Goal: Task Accomplishment & Management: Complete application form

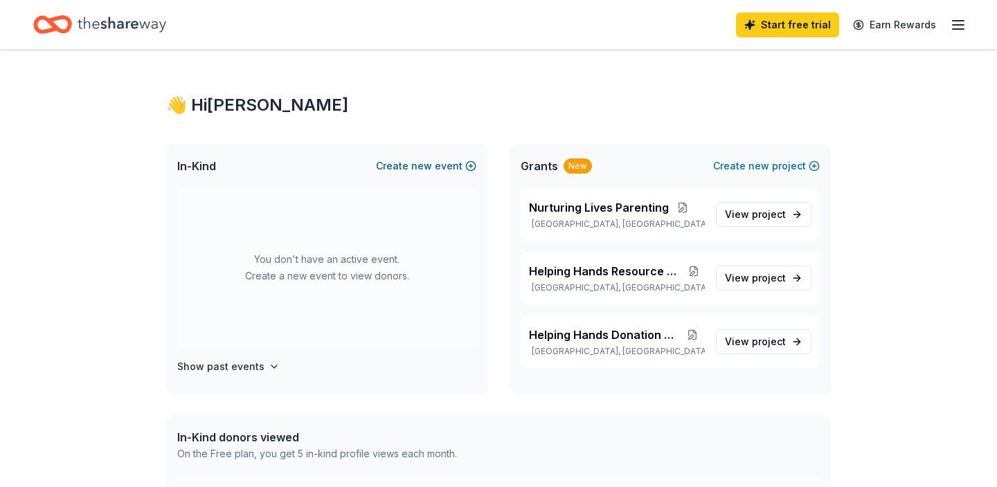
click at [435, 163] on button "Create new event" at bounding box center [426, 166] width 100 height 17
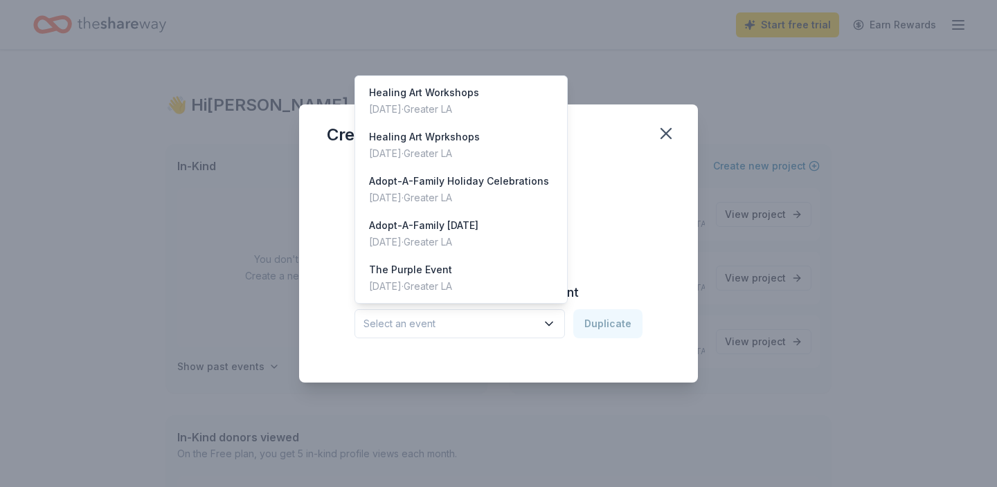
click at [526, 321] on span "Select an event" at bounding box center [450, 324] width 173 height 17
click at [498, 280] on div "The Purple Event Oct 19, 2024 · Greater LA" at bounding box center [461, 278] width 206 height 44
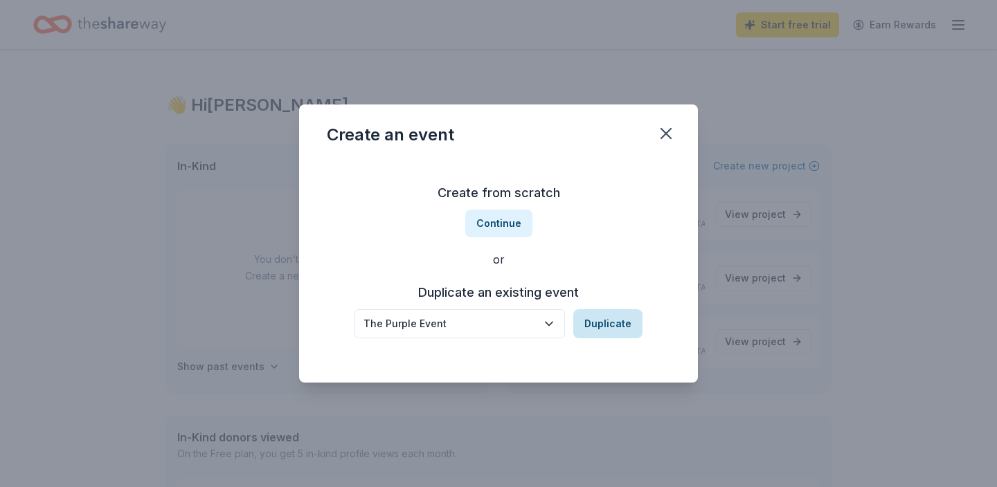
click at [610, 331] on button "Duplicate" at bounding box center [607, 324] width 69 height 29
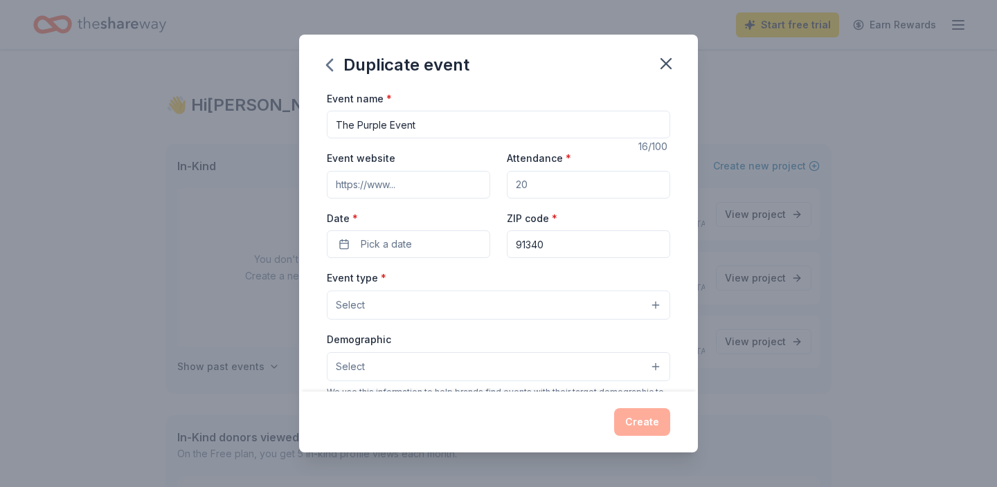
click at [405, 184] on input "Event website" at bounding box center [408, 185] width 163 height 28
type input "[URL][DOMAIN_NAME]"
click at [519, 188] on input "Attendance *" at bounding box center [588, 185] width 163 height 28
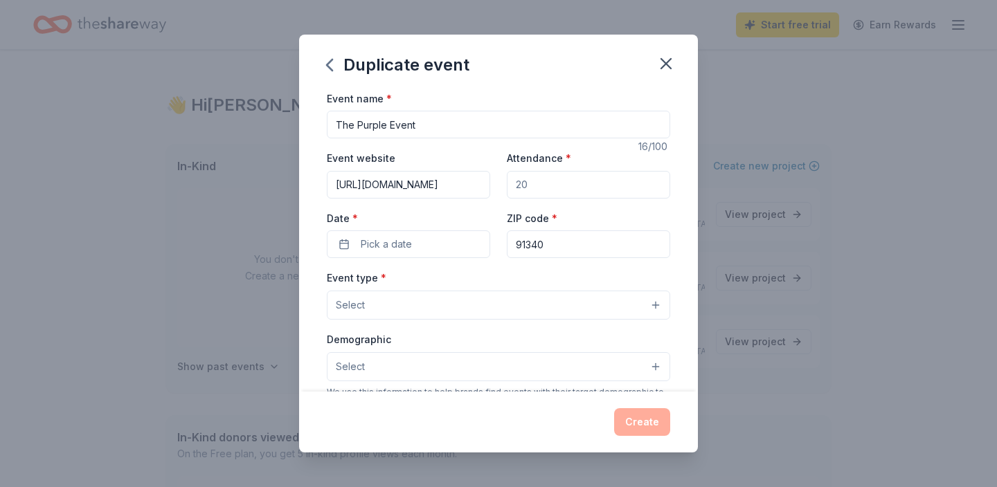
type input "100"
click at [441, 249] on button "Pick a date" at bounding box center [408, 245] width 163 height 28
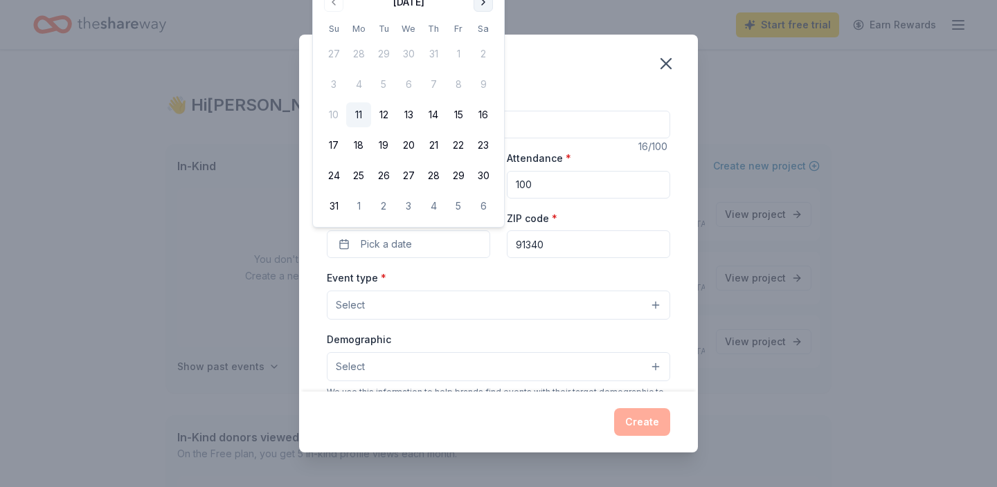
click at [482, 2] on button "Go to next month" at bounding box center [483, 1] width 19 height 19
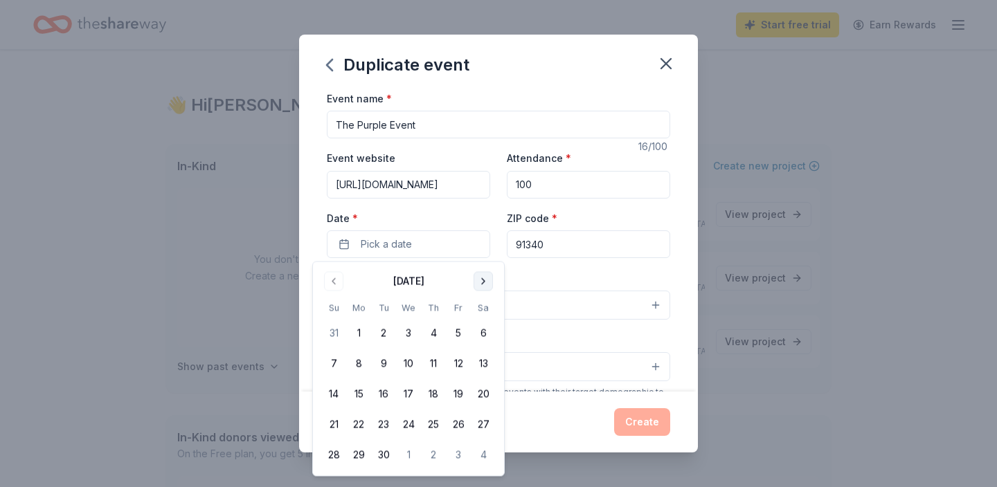
click at [483, 289] on button "Go to next month" at bounding box center [483, 281] width 19 height 19
click at [490, 382] on tbody "28 29 30 1 2 3 4 5 6 7 8 9 10 11 12 13 14 15 16 17 18 19 20 21 22 23 24 25 26 2…" at bounding box center [408, 392] width 174 height 152
click at [490, 385] on button "18" at bounding box center [483, 394] width 25 height 25
click at [539, 297] on button "Select" at bounding box center [498, 305] width 343 height 29
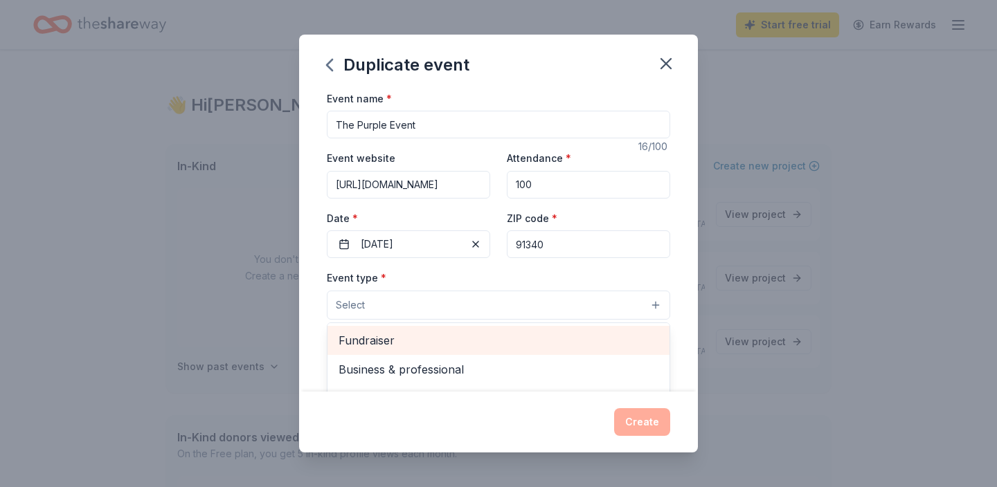
click at [438, 339] on span "Fundraiser" at bounding box center [499, 341] width 320 height 18
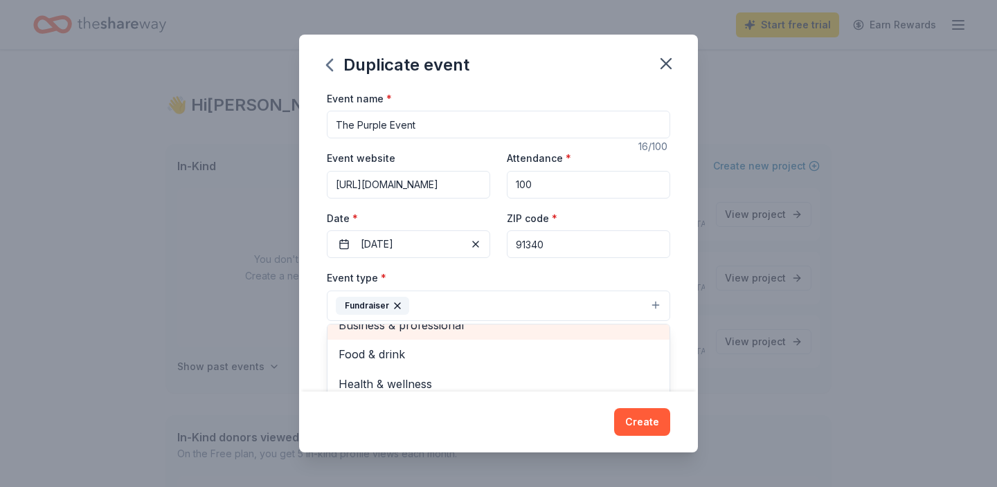
scroll to position [15, 0]
click at [692, 277] on div "Event name * The Purple Event 16 /100 Event website https://www.helpinghandsrc.…" at bounding box center [498, 241] width 399 height 303
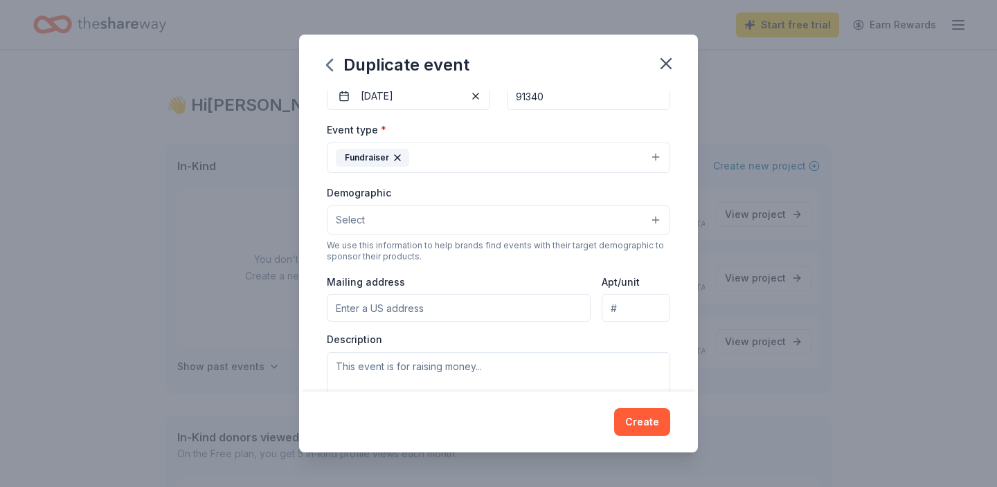
scroll to position [152, 0]
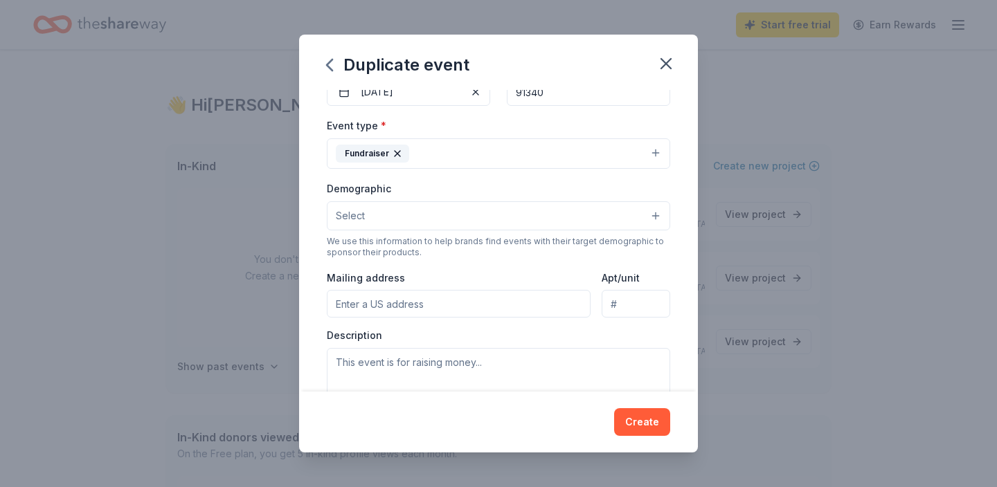
click at [655, 215] on button "Select" at bounding box center [498, 216] width 343 height 29
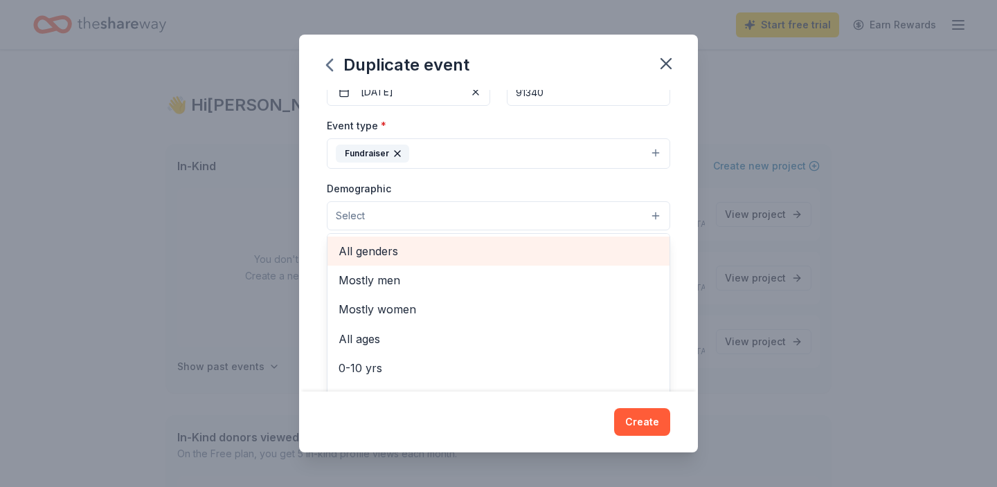
click at [440, 253] on span "All genders" at bounding box center [499, 251] width 320 height 18
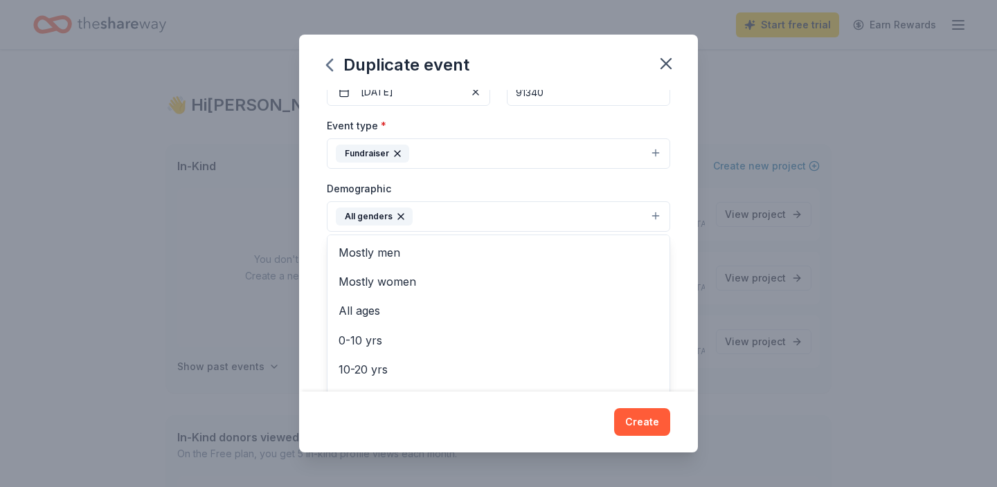
click at [674, 254] on div "Event name * The Purple Event 16 /100 Event website https://www.helpinghandsrc.…" at bounding box center [498, 241] width 399 height 303
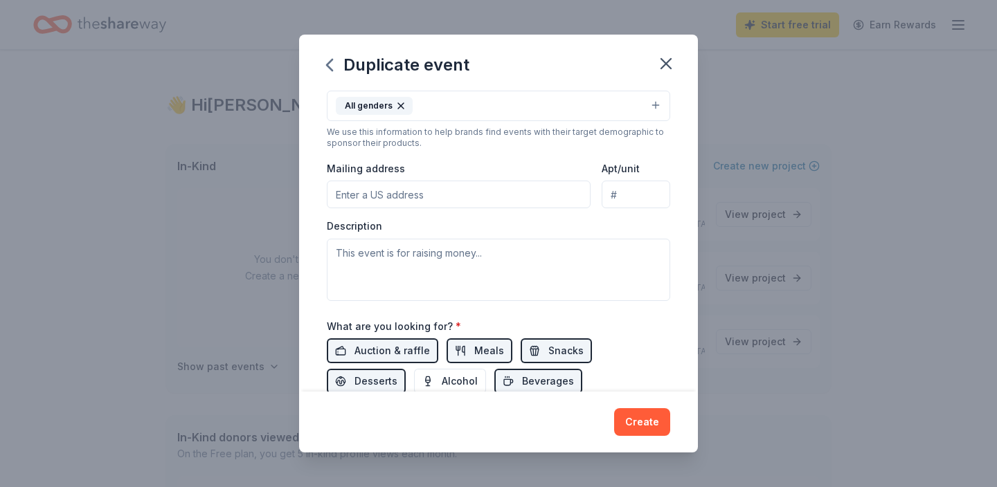
scroll to position [272, 0]
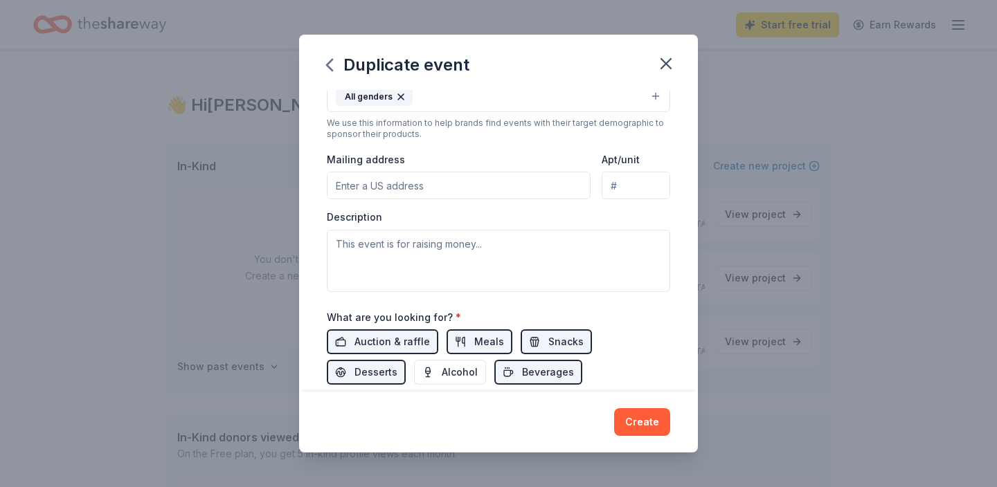
click at [539, 184] on input "Mailing address" at bounding box center [459, 186] width 264 height 28
type input "14379 Foothill Boulevard"
type input "#E"
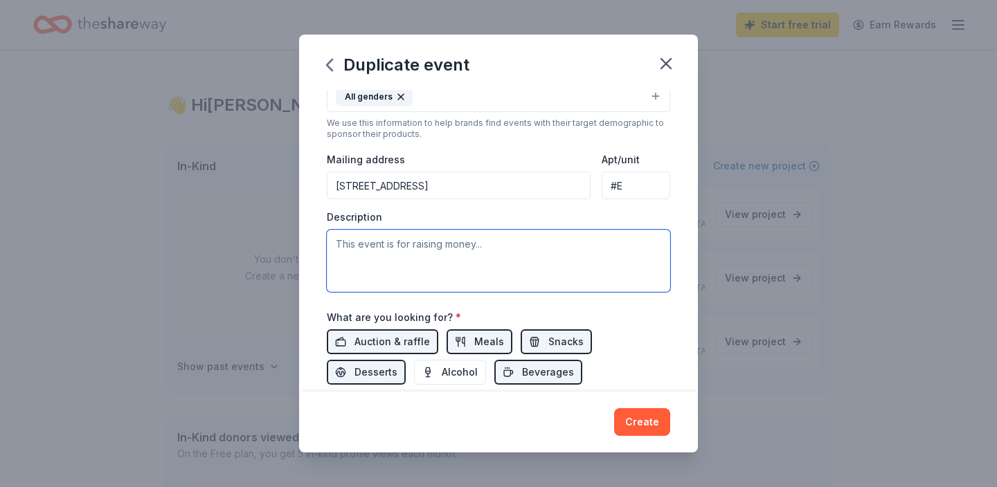
click at [503, 264] on textarea at bounding box center [498, 261] width 343 height 62
paste textarea "Join us to honor 12 years of compassionate service to survivors of domestic vio…"
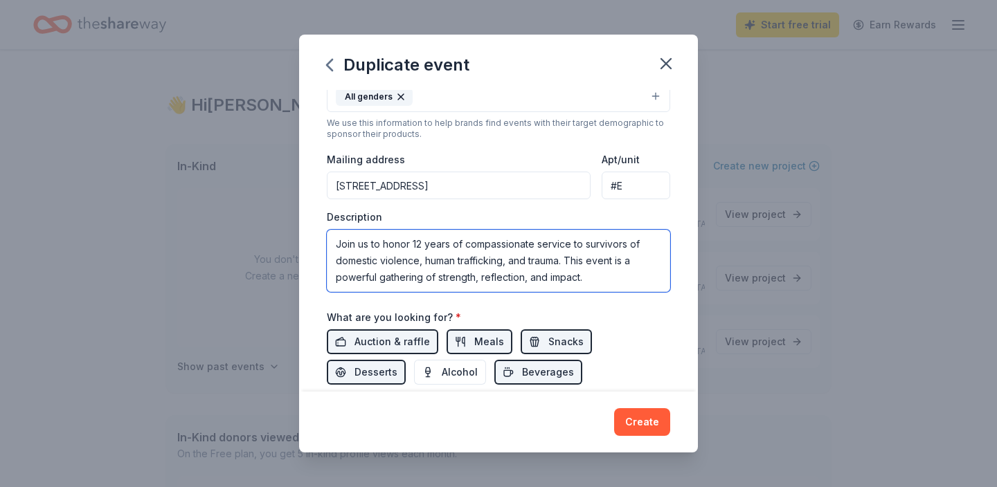
scroll to position [0, 0]
type textarea "Join us to honor 12 years of compassionate service to survivors of domestic vio…"
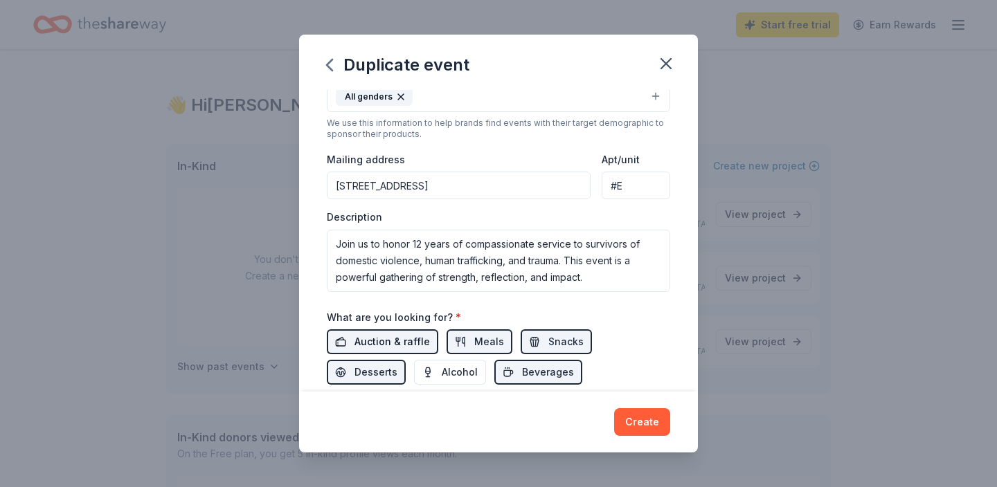
click at [369, 339] on span "Auction & raffle" at bounding box center [392, 342] width 75 height 17
click at [485, 340] on span "Meals" at bounding box center [489, 342] width 30 height 17
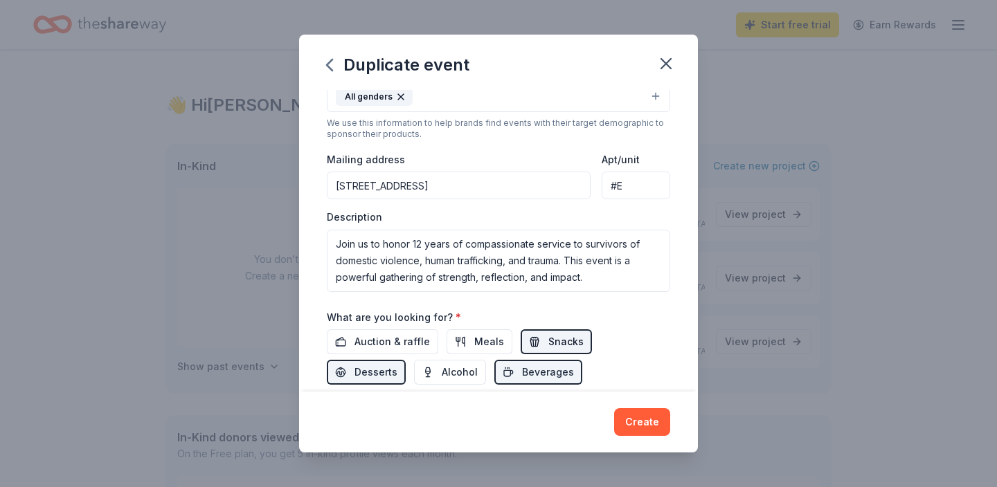
click at [548, 343] on span "Snacks" at bounding box center [565, 342] width 35 height 17
click at [522, 365] on span "Beverages" at bounding box center [548, 372] width 52 height 17
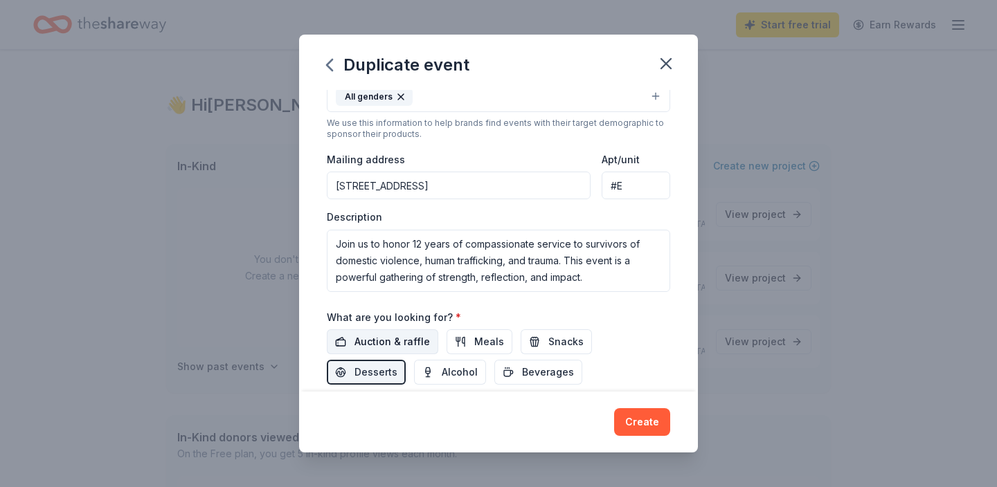
click at [393, 332] on button "Auction & raffle" at bounding box center [382, 342] width 111 height 25
click at [494, 341] on span "Meals" at bounding box center [489, 342] width 30 height 17
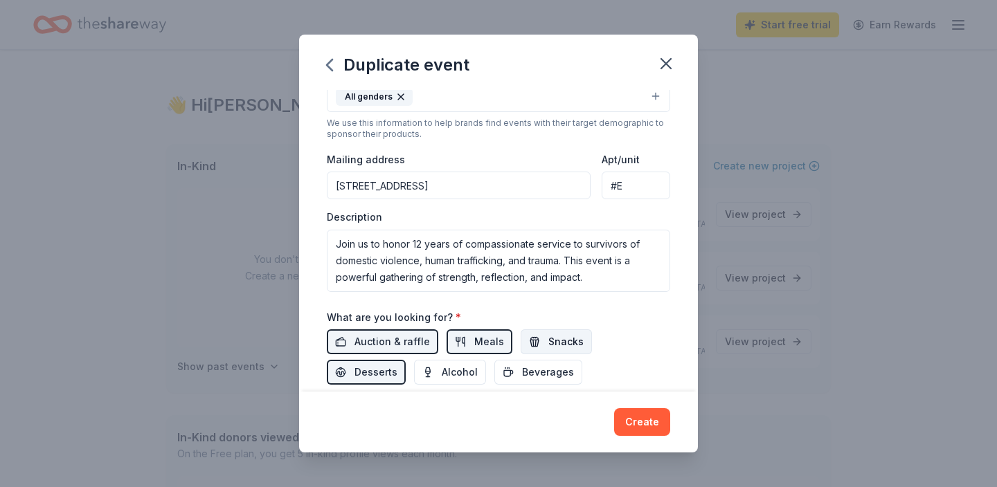
click at [564, 341] on span "Snacks" at bounding box center [565, 342] width 35 height 17
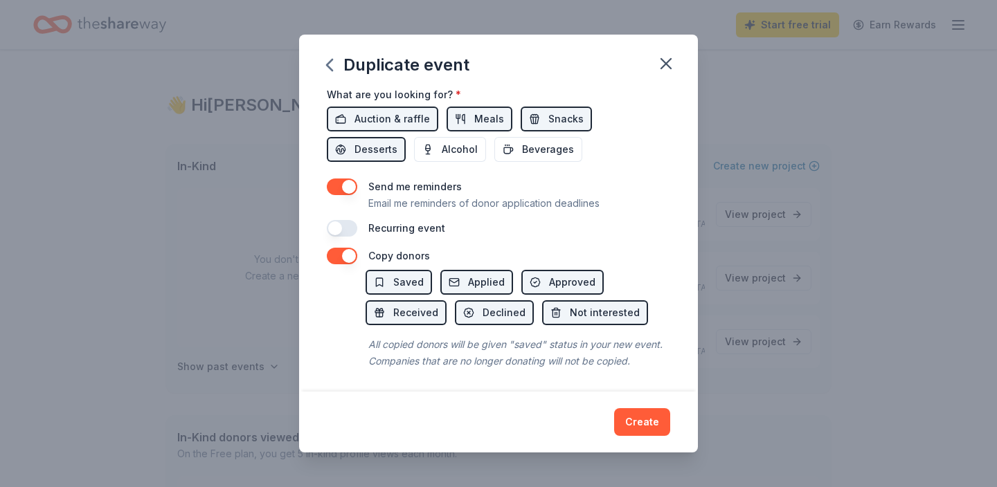
scroll to position [498, 0]
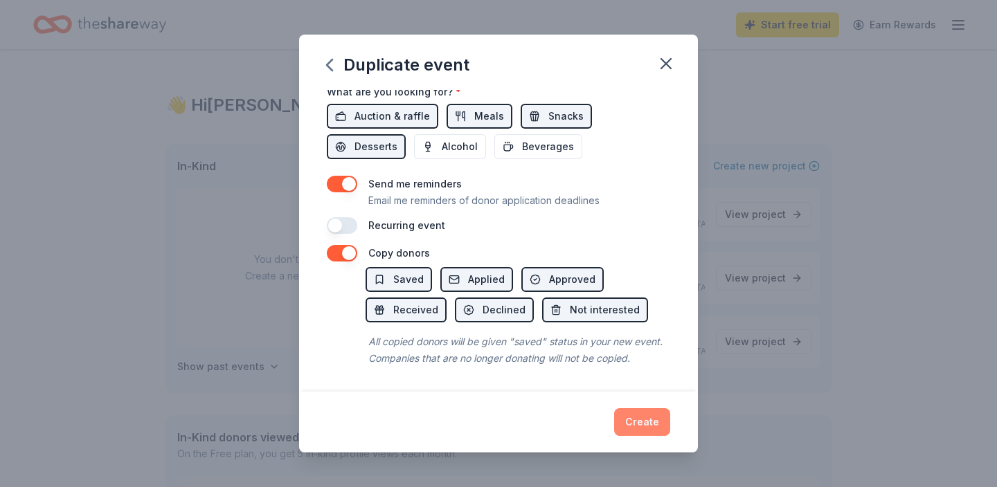
click at [649, 431] on button "Create" at bounding box center [642, 423] width 56 height 28
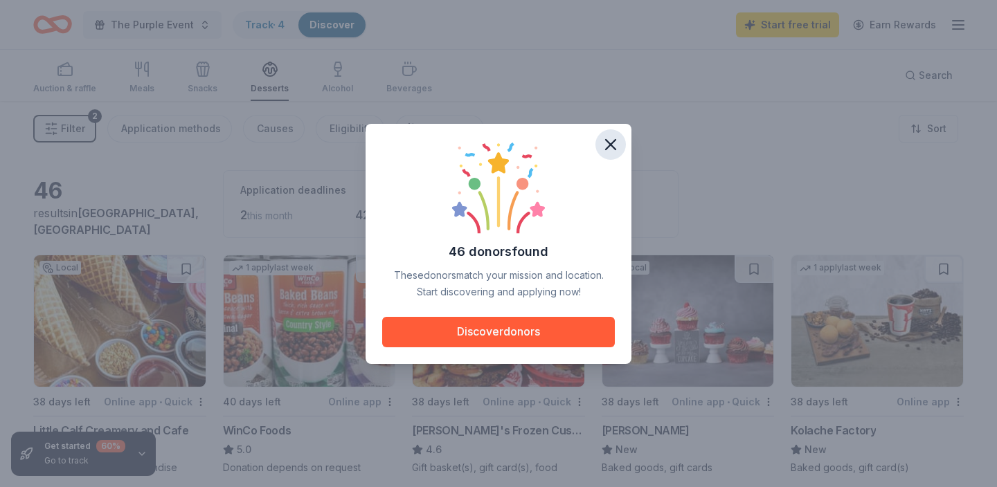
click at [608, 147] on icon "button" at bounding box center [610, 144] width 19 height 19
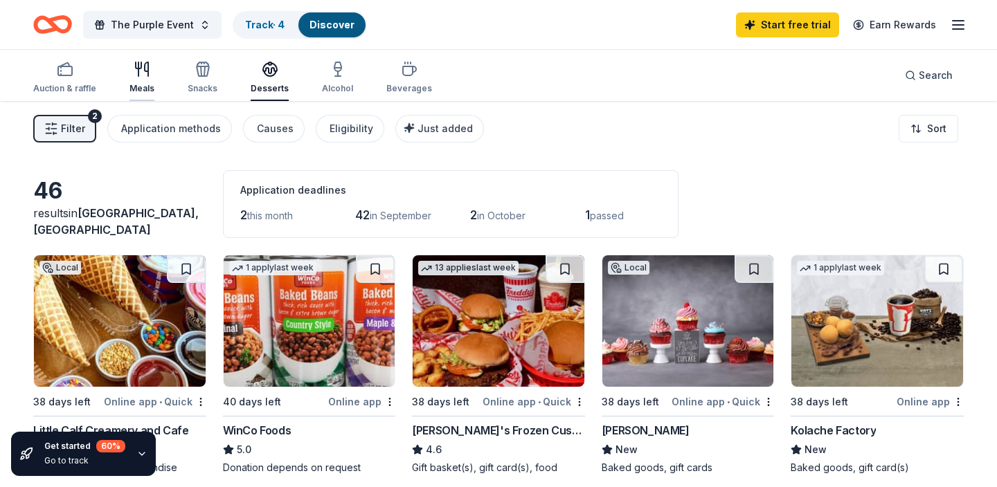
click at [152, 82] on div "Meals" at bounding box center [141, 77] width 25 height 33
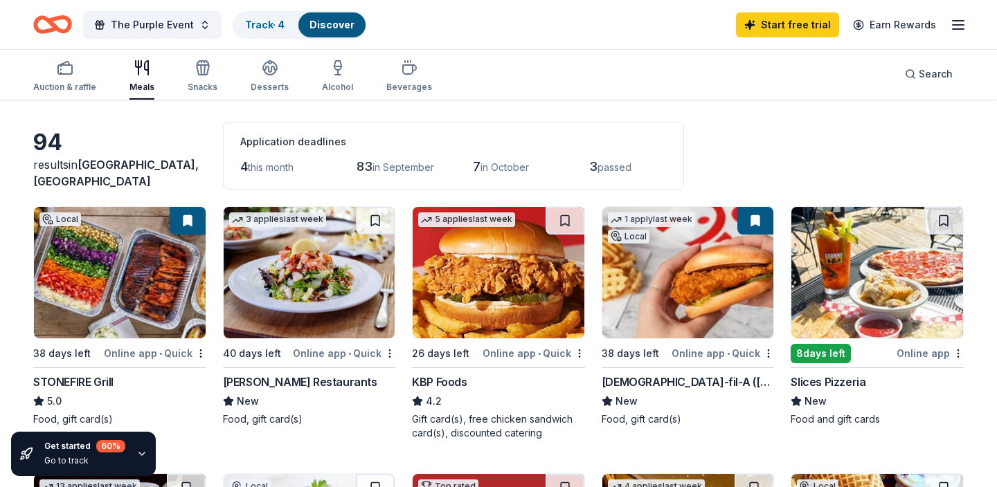
scroll to position [50, 0]
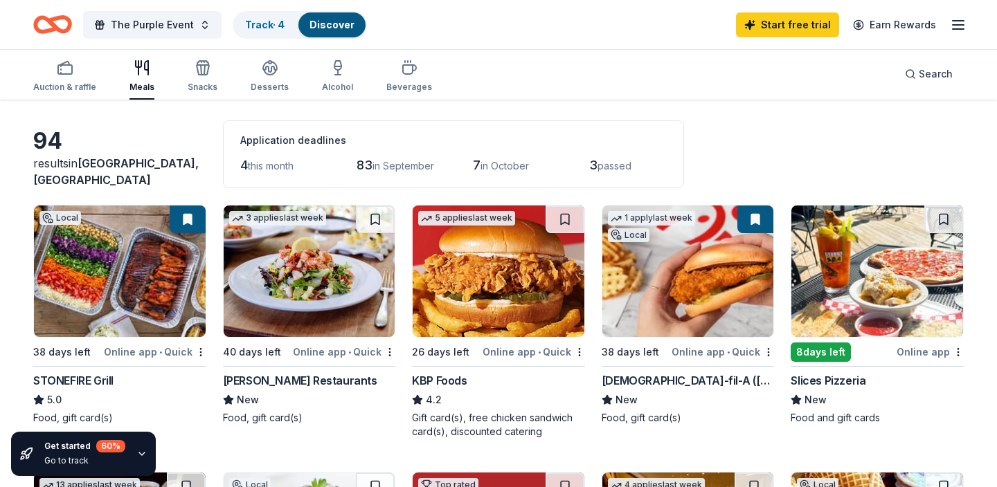
click at [162, 242] on img at bounding box center [120, 272] width 172 height 132
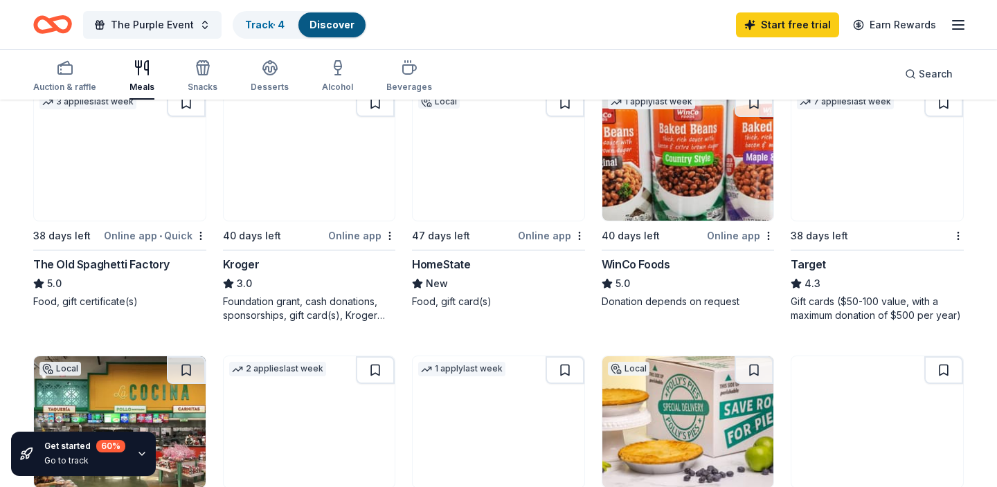
scroll to position [0, 0]
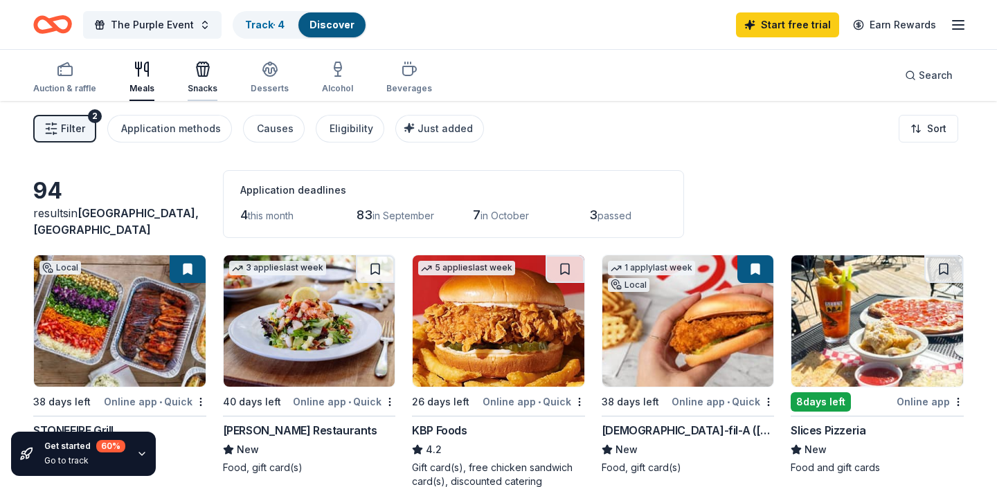
click at [195, 78] on div "Snacks" at bounding box center [203, 77] width 30 height 33
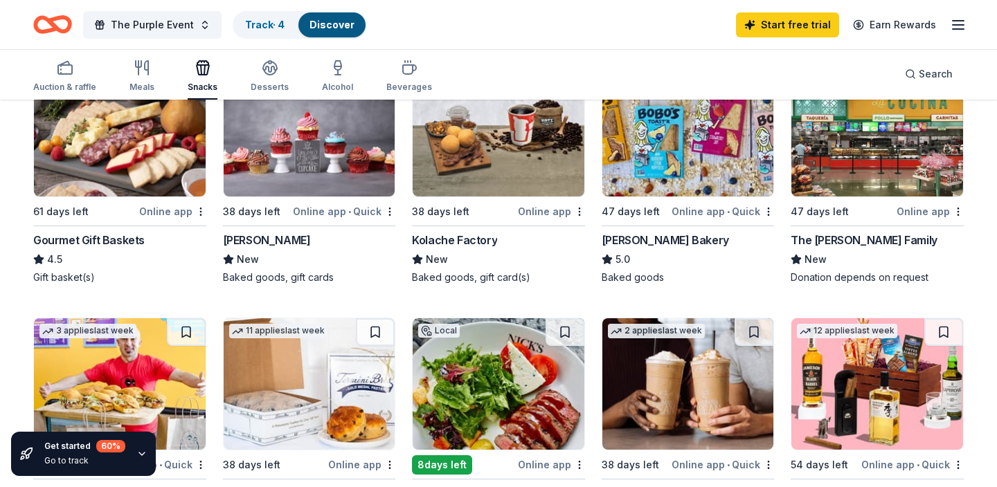
scroll to position [445, 0]
click at [686, 159] on img at bounding box center [688, 130] width 172 height 132
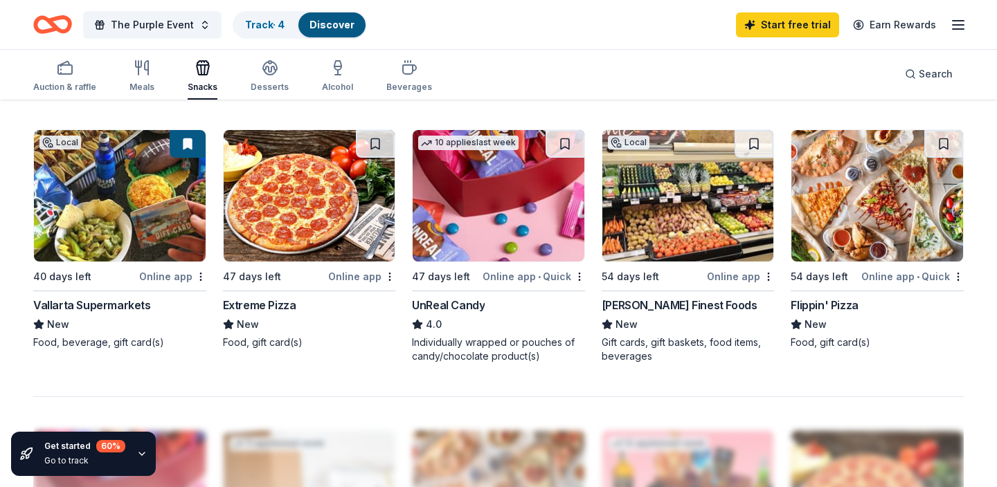
scroll to position [895, 0]
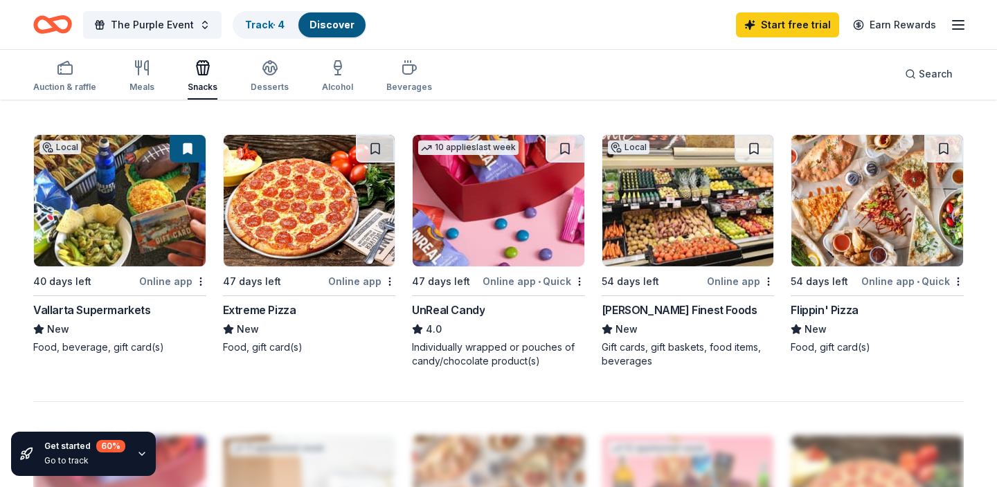
click at [83, 190] on img at bounding box center [120, 201] width 172 height 132
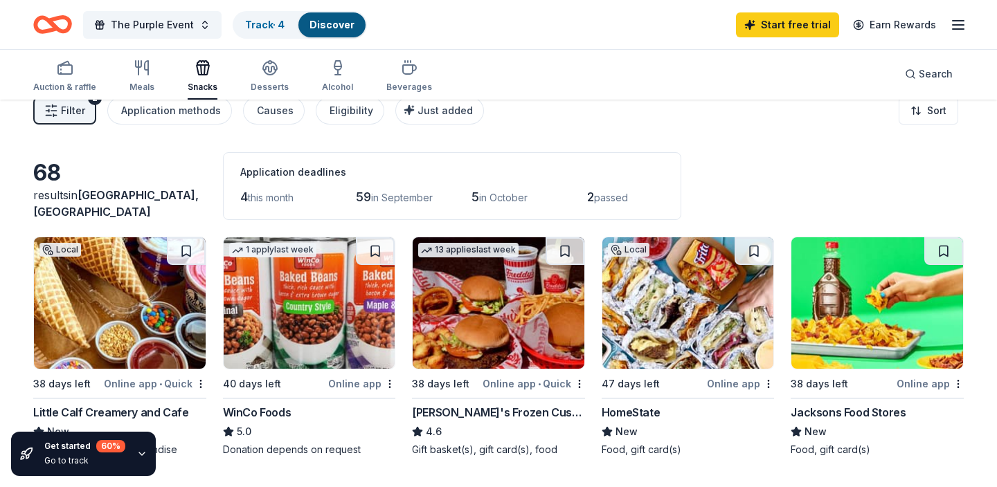
scroll to position [0, 0]
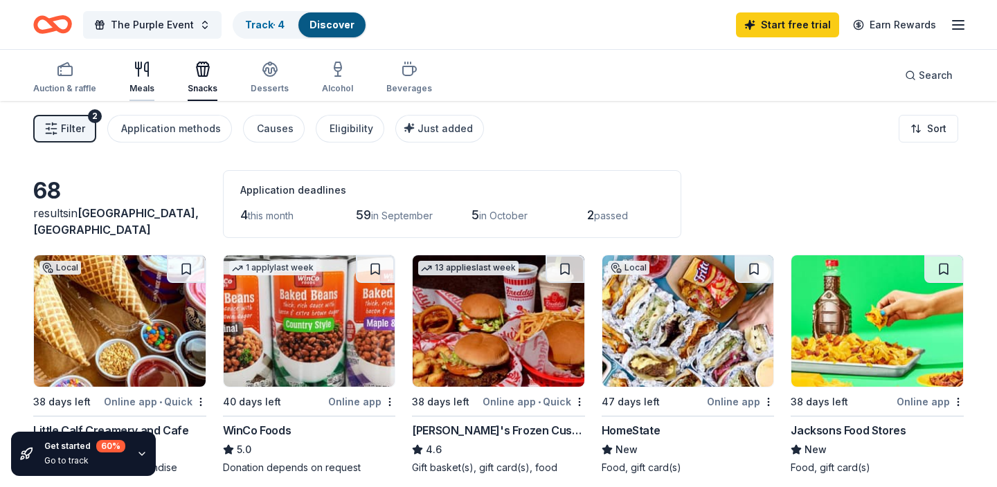
click at [142, 71] on icon "button" at bounding box center [142, 69] width 17 height 17
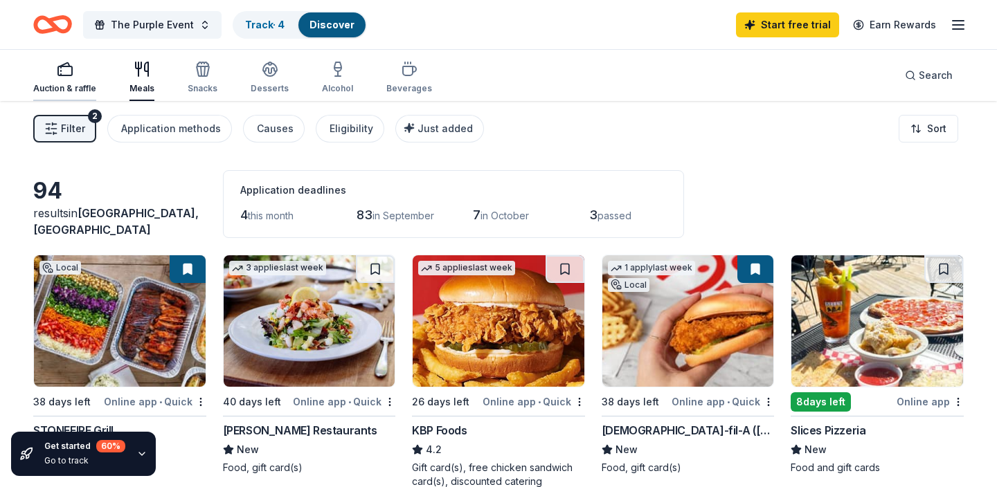
click at [52, 68] on div "button" at bounding box center [64, 69] width 63 height 17
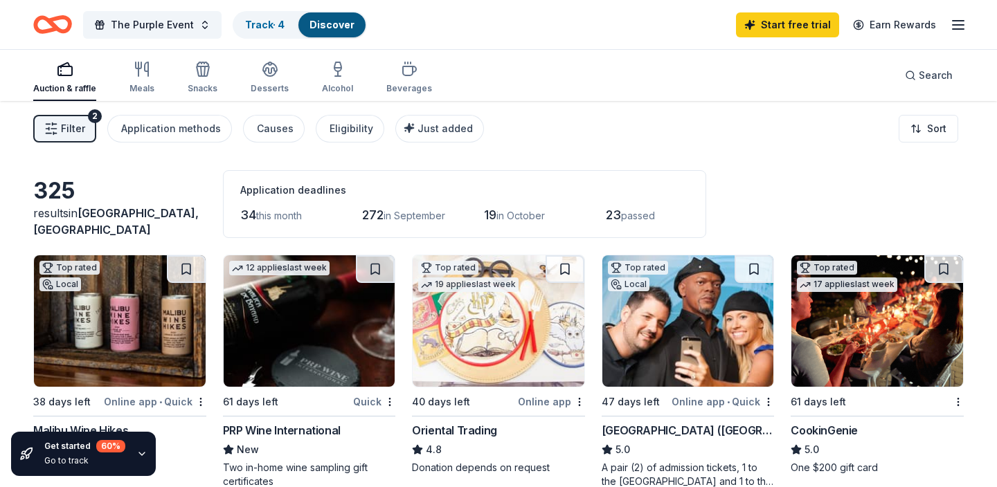
click at [158, 76] on div "Auction & raffle Meals Snacks Desserts Alcohol Beverages" at bounding box center [232, 78] width 399 height 46
click at [141, 73] on icon "button" at bounding box center [142, 69] width 17 height 17
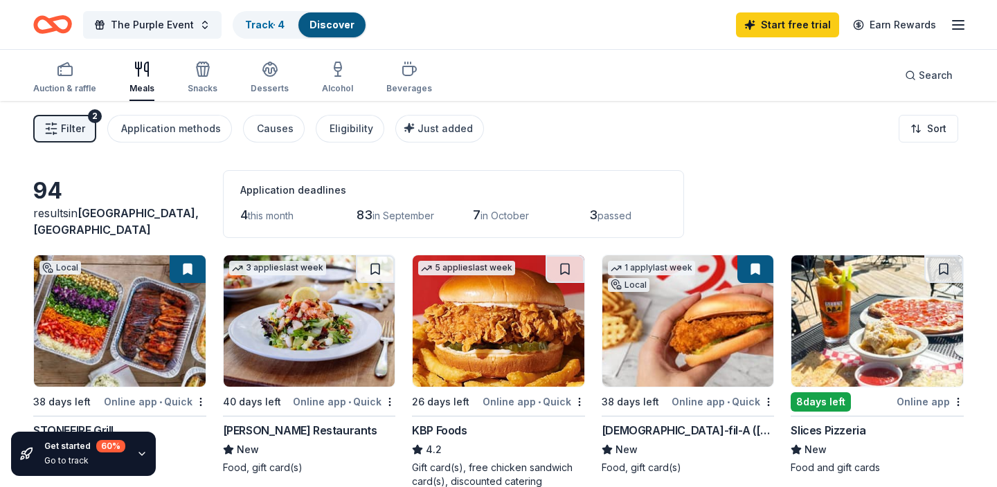
click at [665, 365] on img at bounding box center [688, 322] width 172 height 132
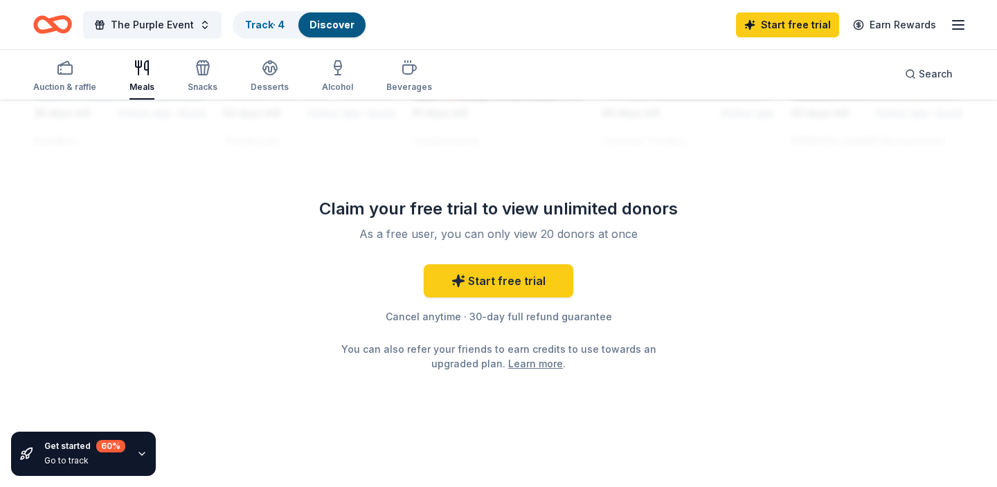
scroll to position [1362, 0]
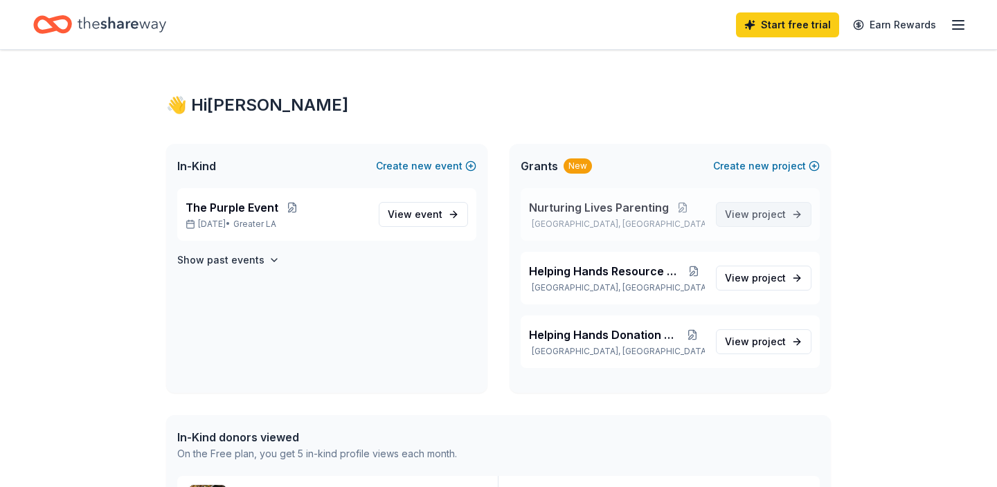
click at [749, 223] on link "View project" at bounding box center [764, 214] width 96 height 25
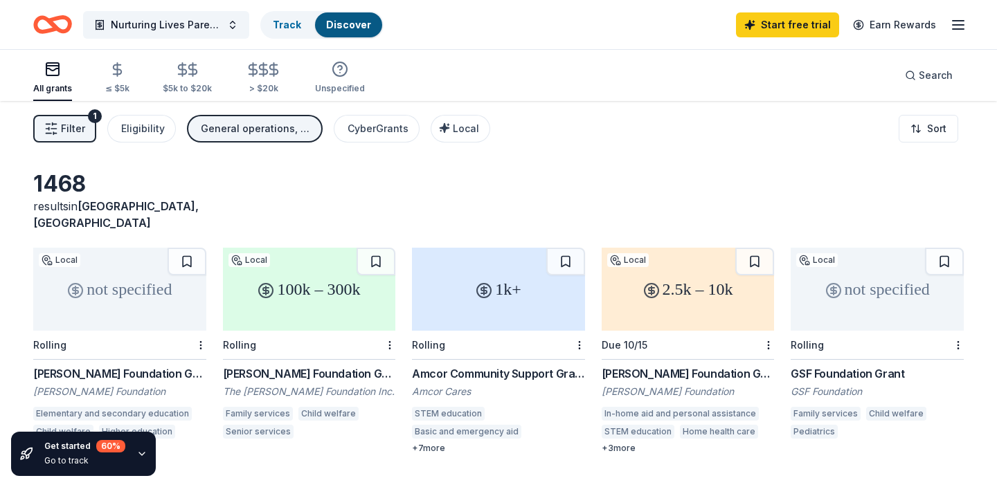
click at [56, 76] on icon "button" at bounding box center [52, 69] width 17 height 17
click at [169, 17] on span "Nurturing Lives Parenting" at bounding box center [166, 25] width 111 height 17
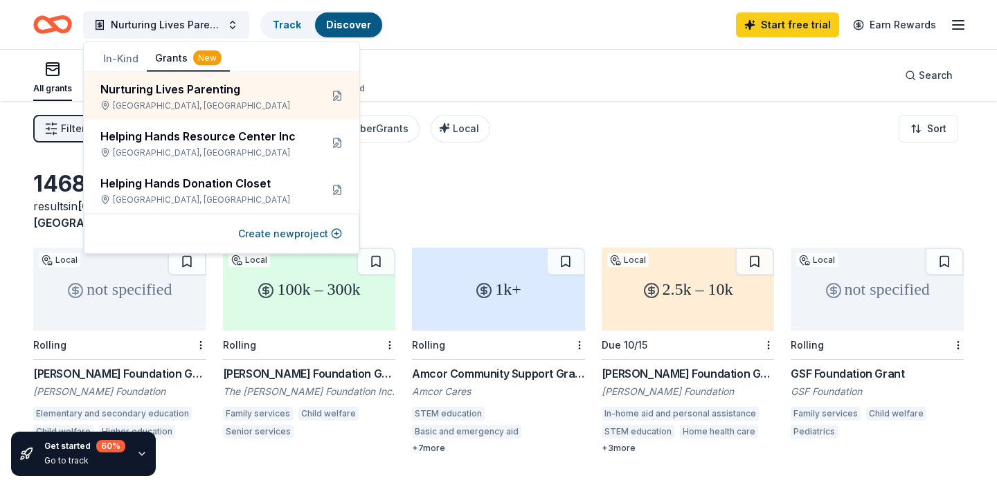
click at [50, 36] on icon "Home" at bounding box center [52, 24] width 39 height 33
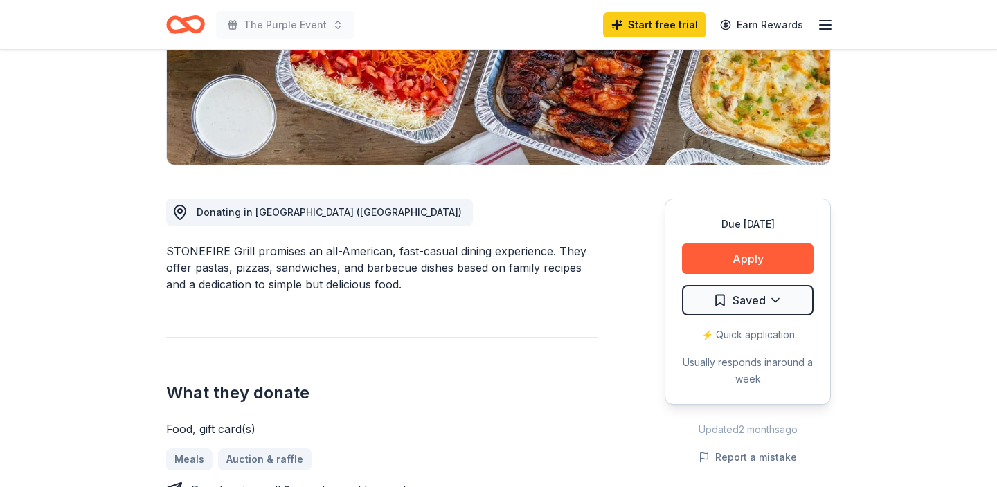
scroll to position [298, 0]
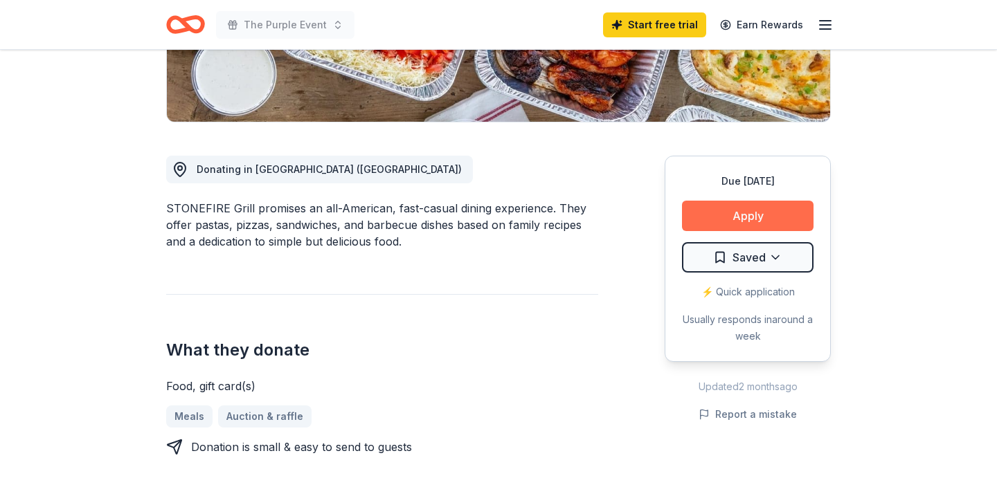
click at [736, 213] on button "Apply" at bounding box center [748, 216] width 132 height 30
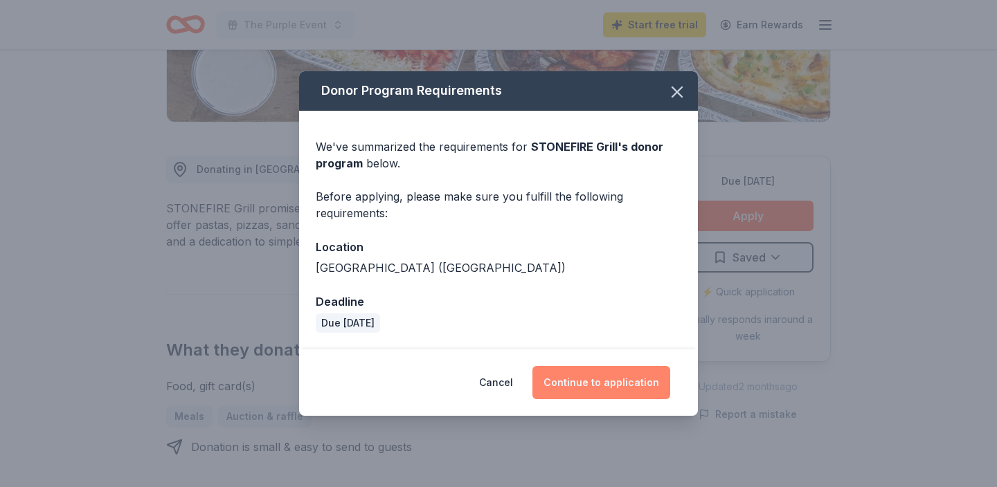
click at [610, 389] on button "Continue to application" at bounding box center [601, 382] width 138 height 33
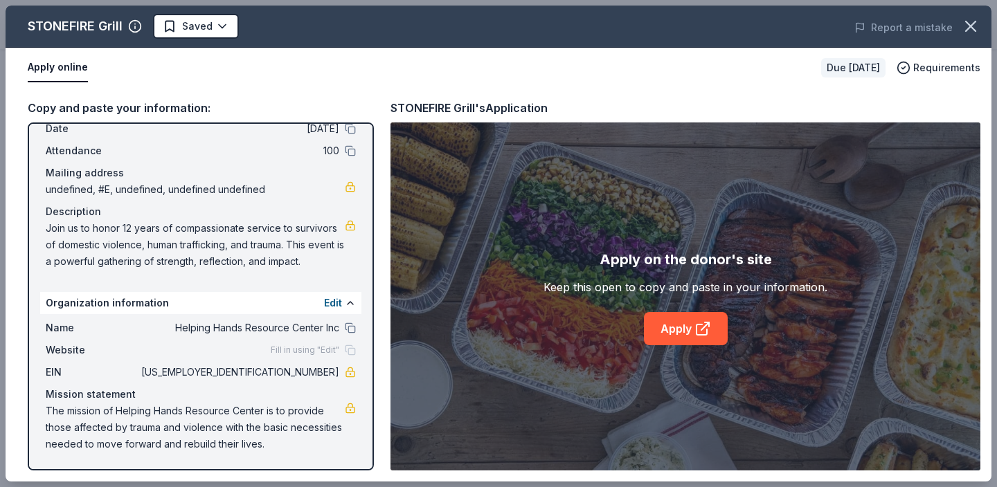
scroll to position [64, 0]
click at [688, 332] on link "Apply" at bounding box center [686, 328] width 84 height 33
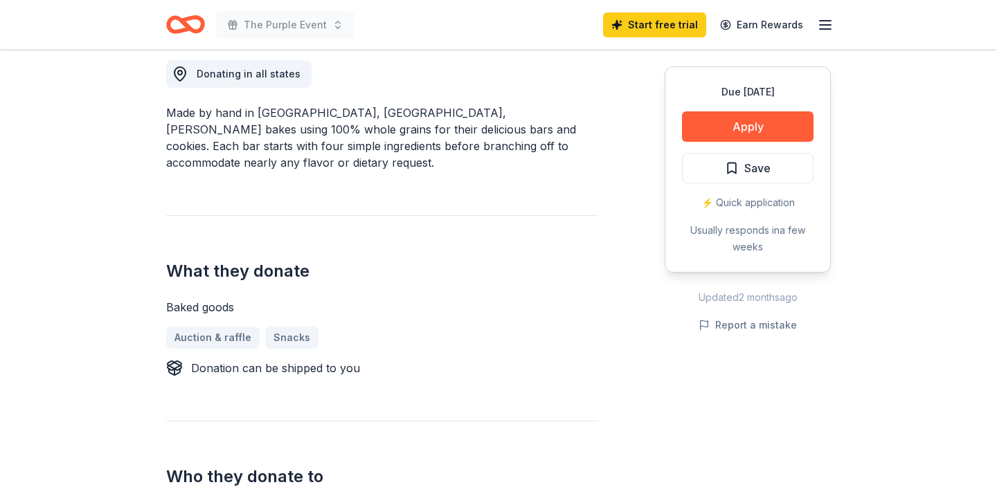
scroll to position [403, 0]
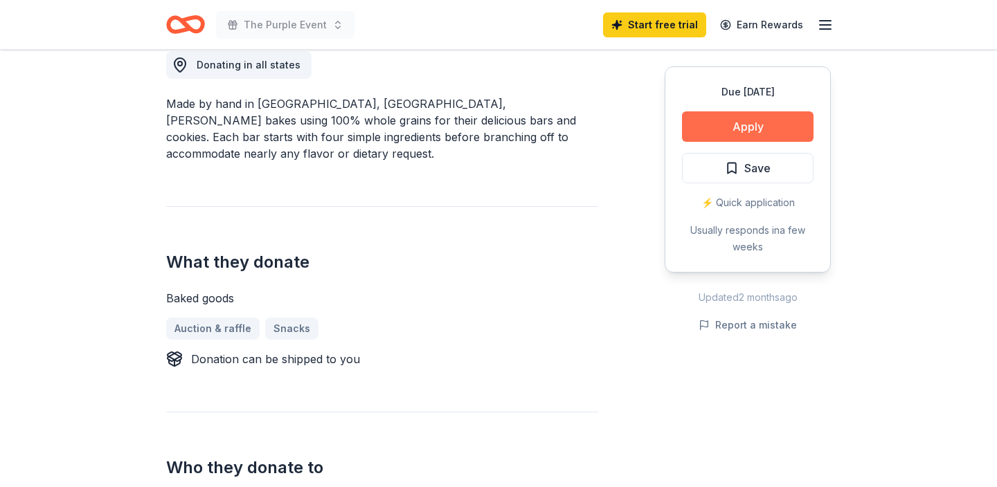
click at [721, 120] on button "Apply" at bounding box center [748, 126] width 132 height 30
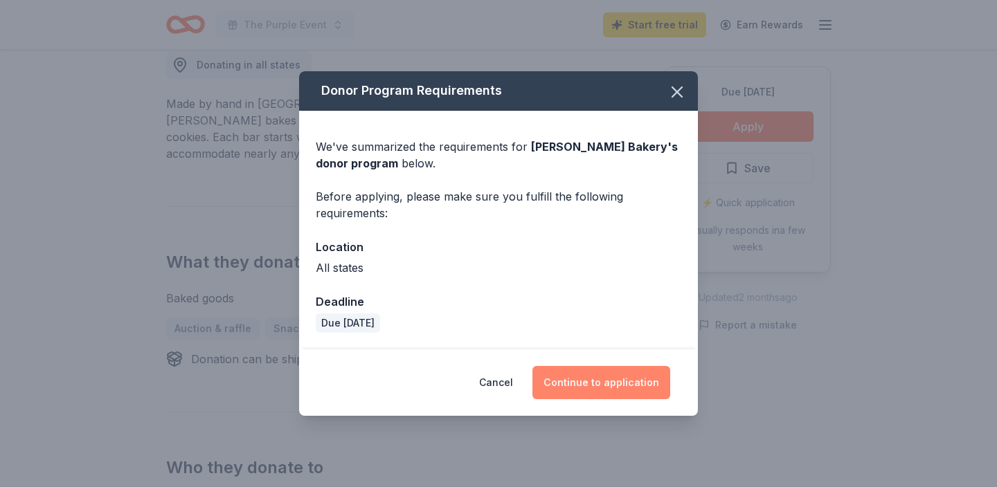
click at [596, 377] on button "Continue to application" at bounding box center [601, 382] width 138 height 33
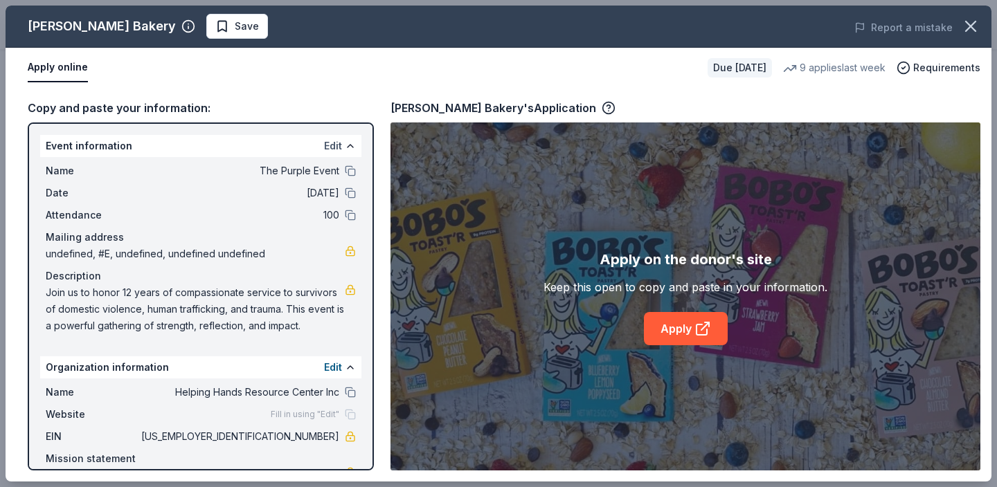
click at [334, 145] on button "Edit" at bounding box center [333, 146] width 18 height 17
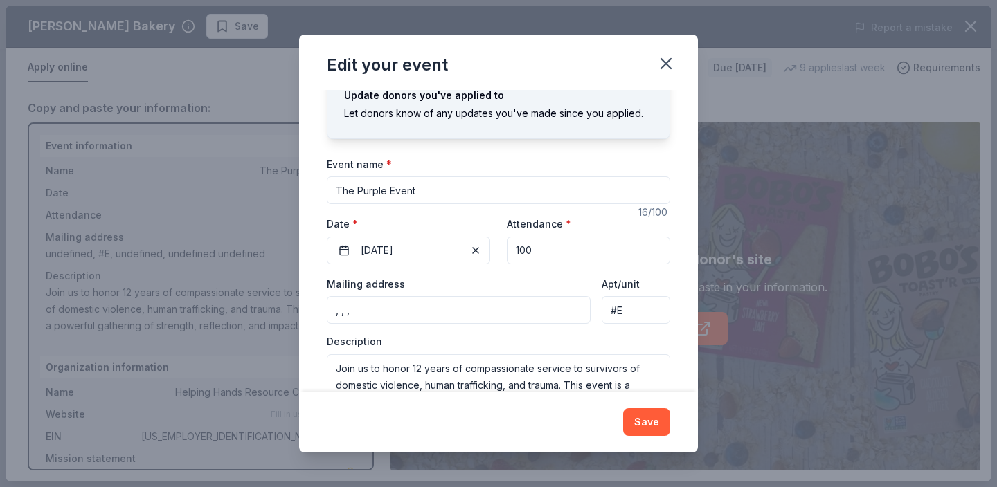
scroll to position [46, 0]
click at [508, 305] on input ", , ," at bounding box center [459, 309] width 264 height 28
type input ","
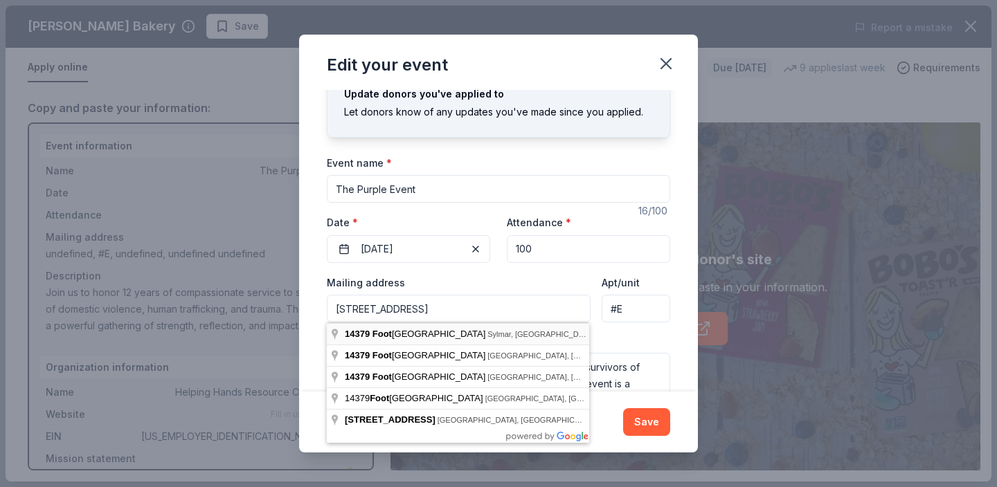
type input "[STREET_ADDRESS]"
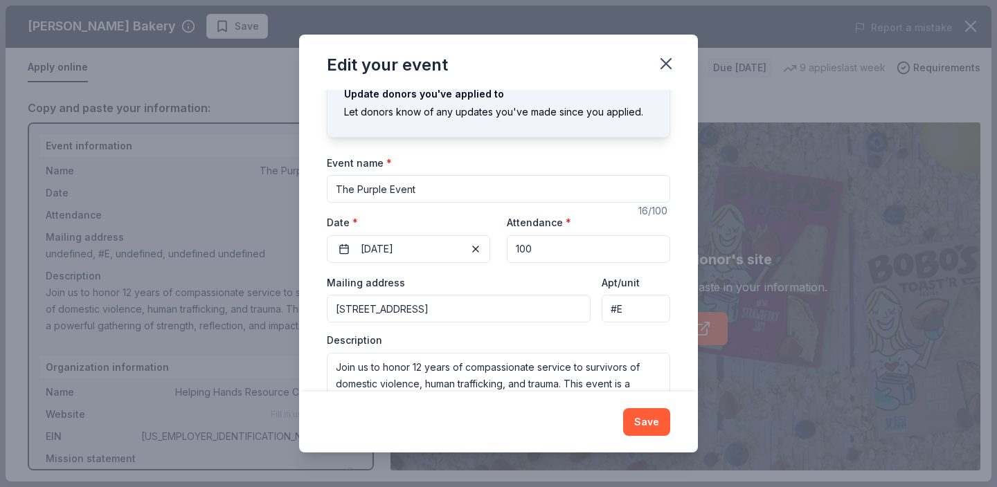
scroll to position [91, 0]
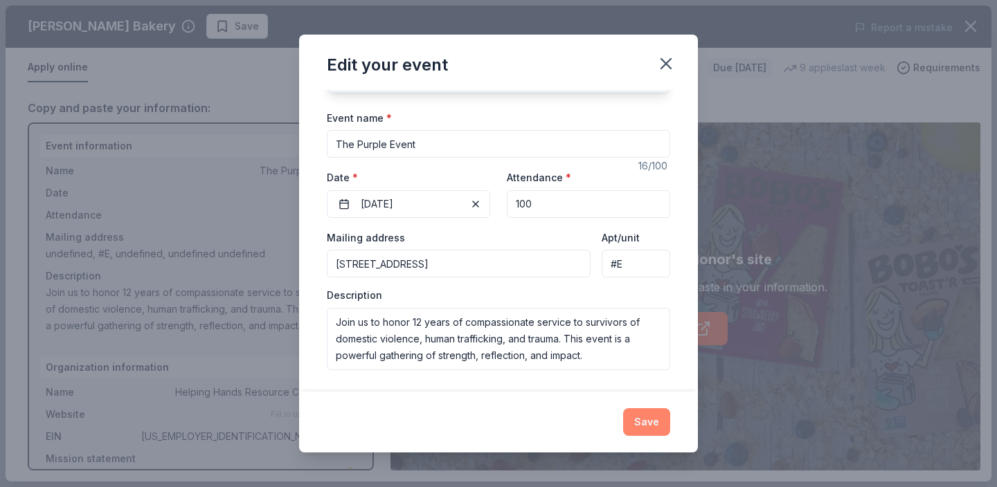
click at [638, 422] on button "Save" at bounding box center [646, 423] width 47 height 28
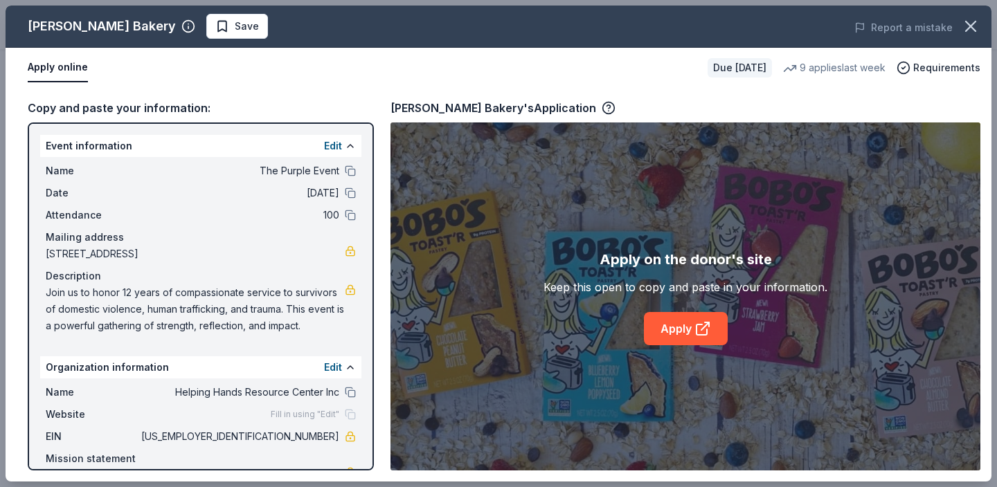
click at [643, 332] on div "Apply on the donor's site Keep this open to copy and paste in your information.…" at bounding box center [686, 297] width 284 height 97
click at [650, 329] on link "Apply" at bounding box center [686, 328] width 84 height 33
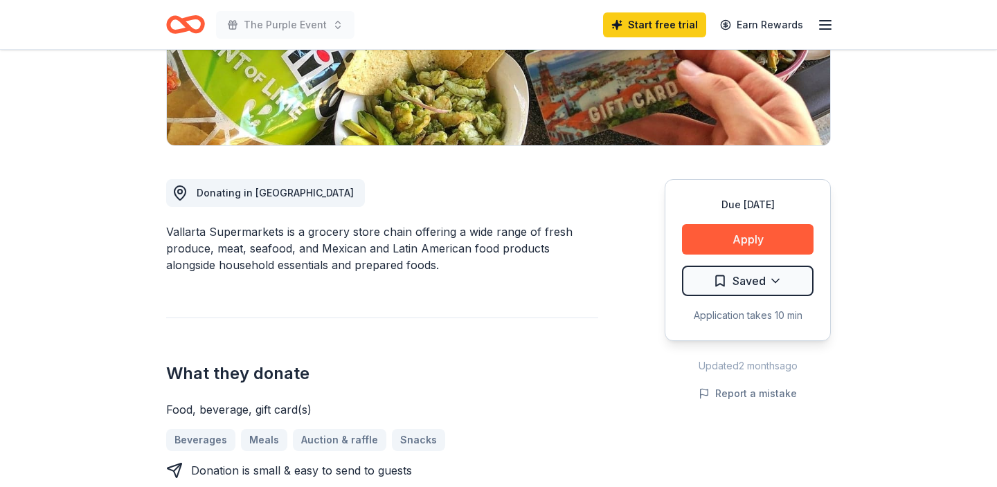
scroll to position [339, 0]
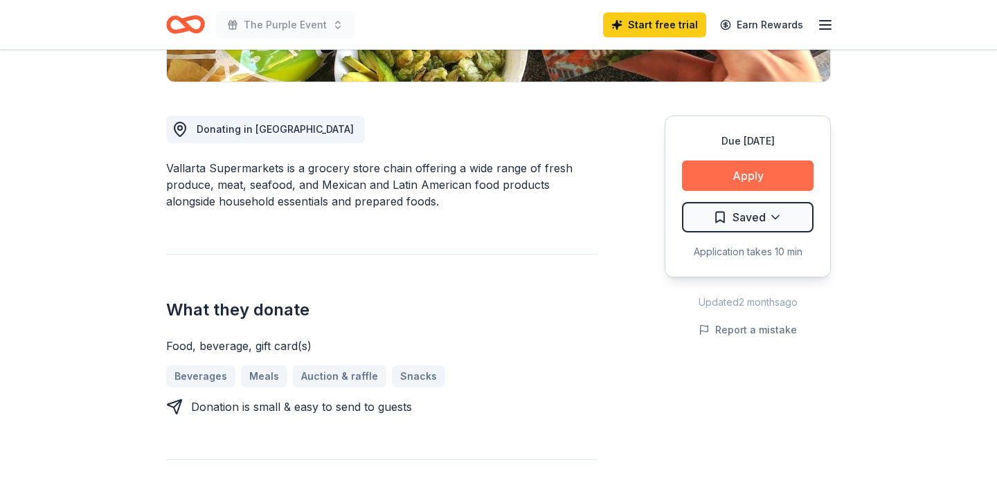
click at [748, 184] on button "Apply" at bounding box center [748, 176] width 132 height 30
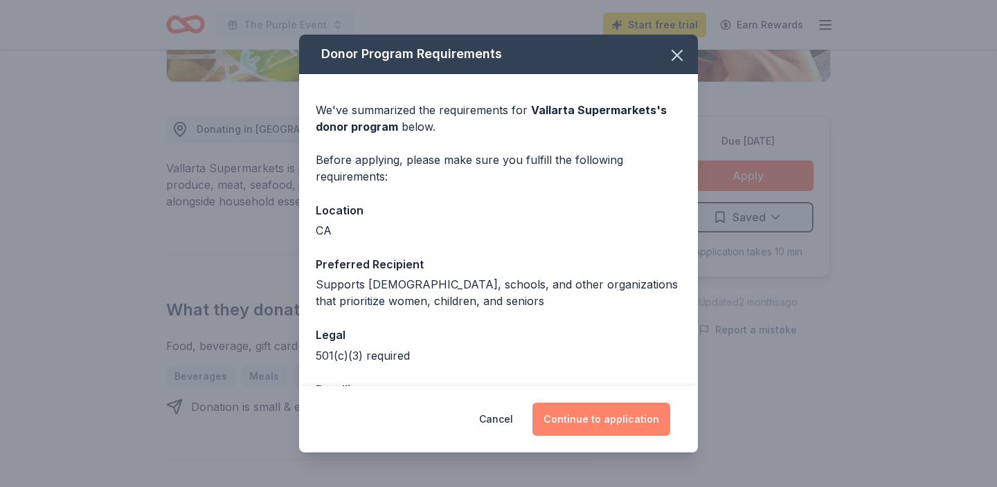
click at [596, 415] on button "Continue to application" at bounding box center [601, 419] width 138 height 33
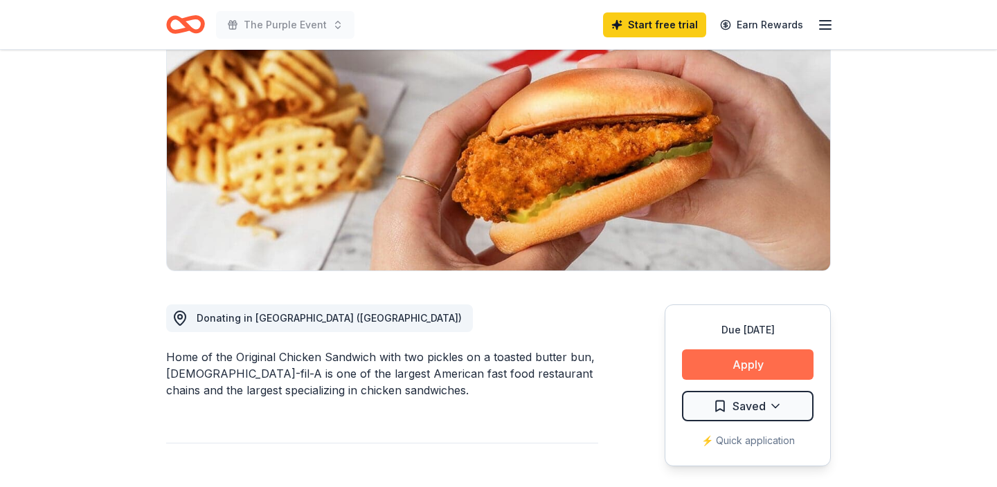
scroll to position [194, 0]
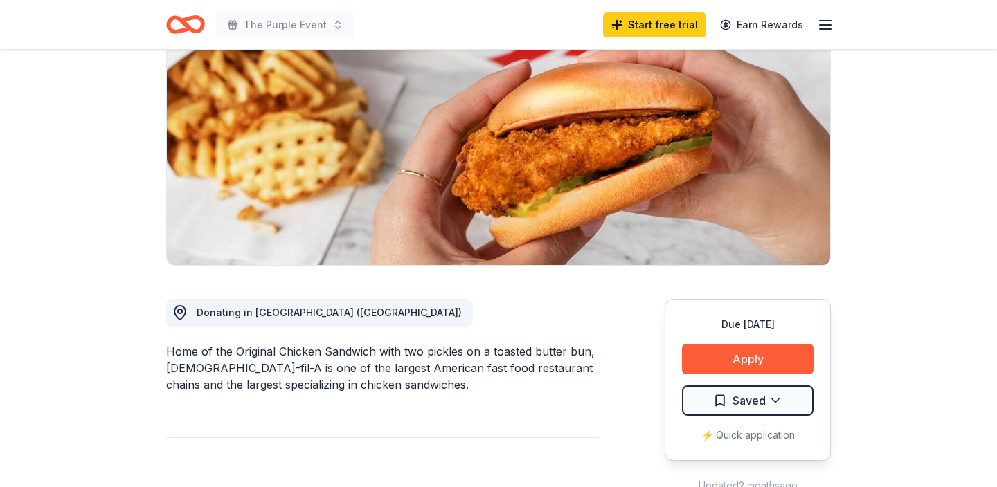
click at [729, 337] on div "Due in 38 days Apply Saved ⚡️ Quick application" at bounding box center [748, 380] width 166 height 162
click at [729, 344] on button "Apply" at bounding box center [748, 359] width 132 height 30
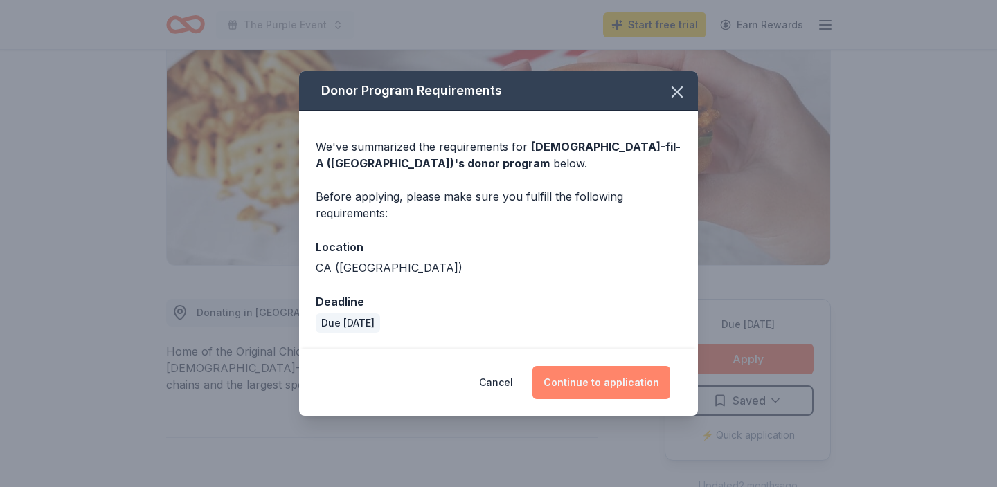
click at [584, 376] on button "Continue to application" at bounding box center [601, 382] width 138 height 33
